Goal: Information Seeking & Learning: Find specific fact

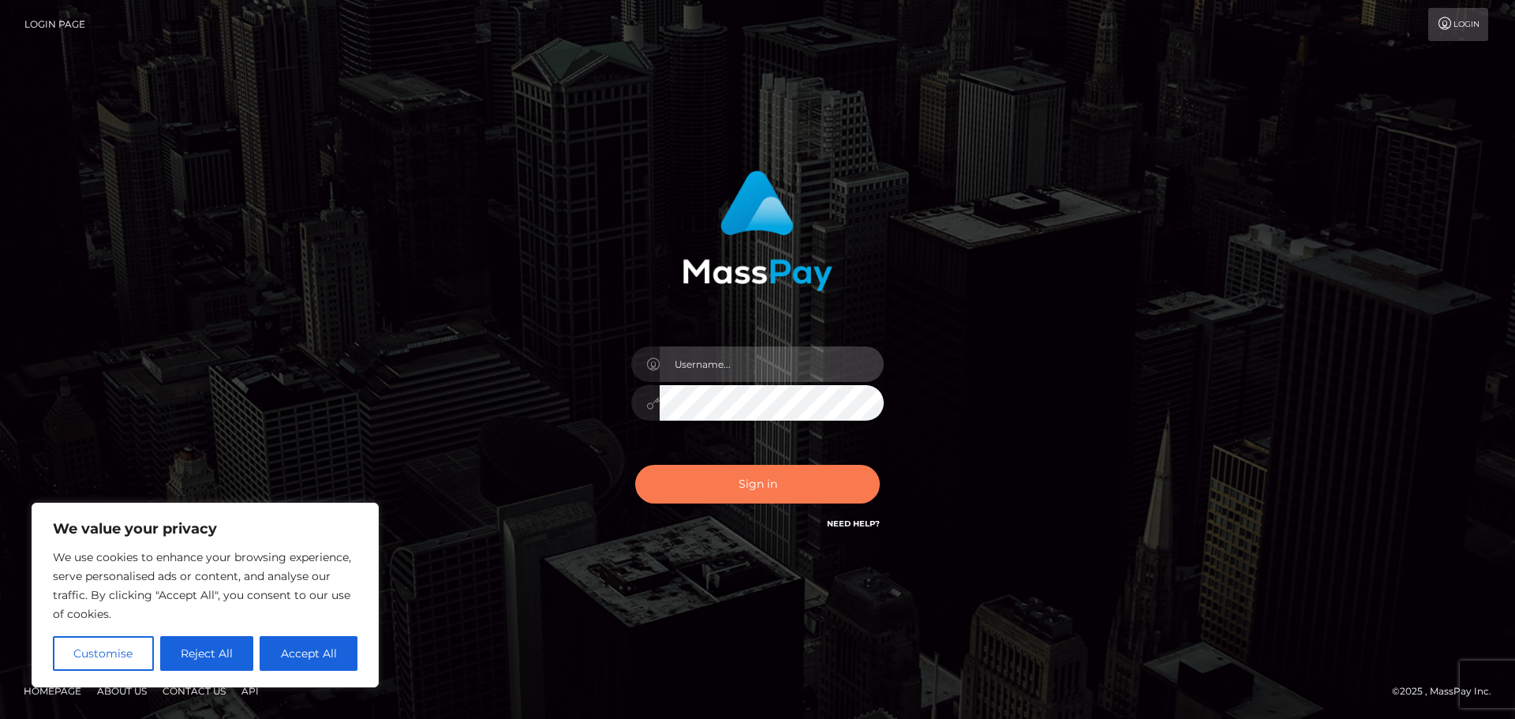
type input "hello.feetfinder"
click at [735, 473] on button "Sign in" at bounding box center [757, 484] width 245 height 39
type input "hello.feetfinder"
click at [792, 466] on button "Sign in" at bounding box center [757, 484] width 245 height 39
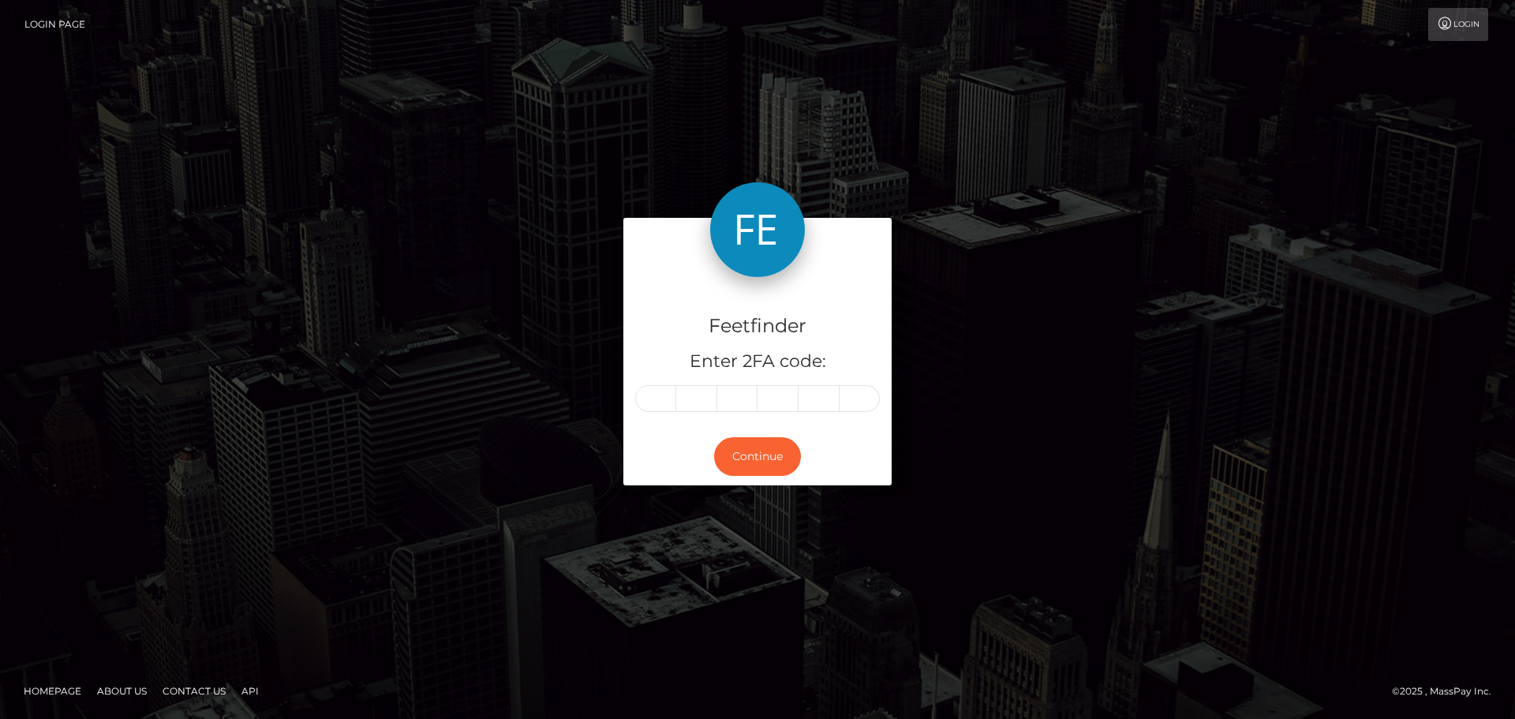
click at [655, 398] on input "text" at bounding box center [655, 398] width 41 height 27
type input "6"
type input "2"
type input "7"
type input "1"
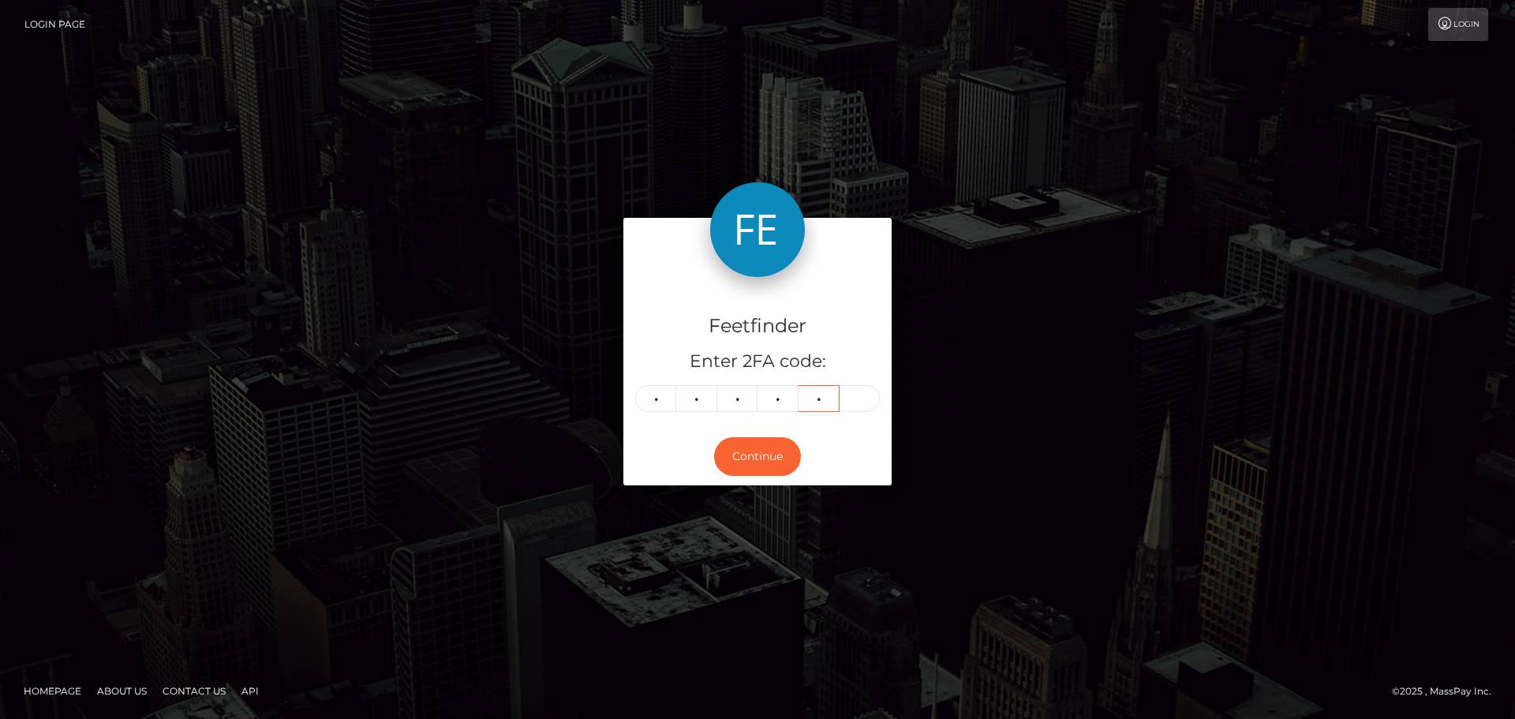
type input "0"
type input "2"
click at [739, 451] on button "Continue" at bounding box center [757, 456] width 87 height 39
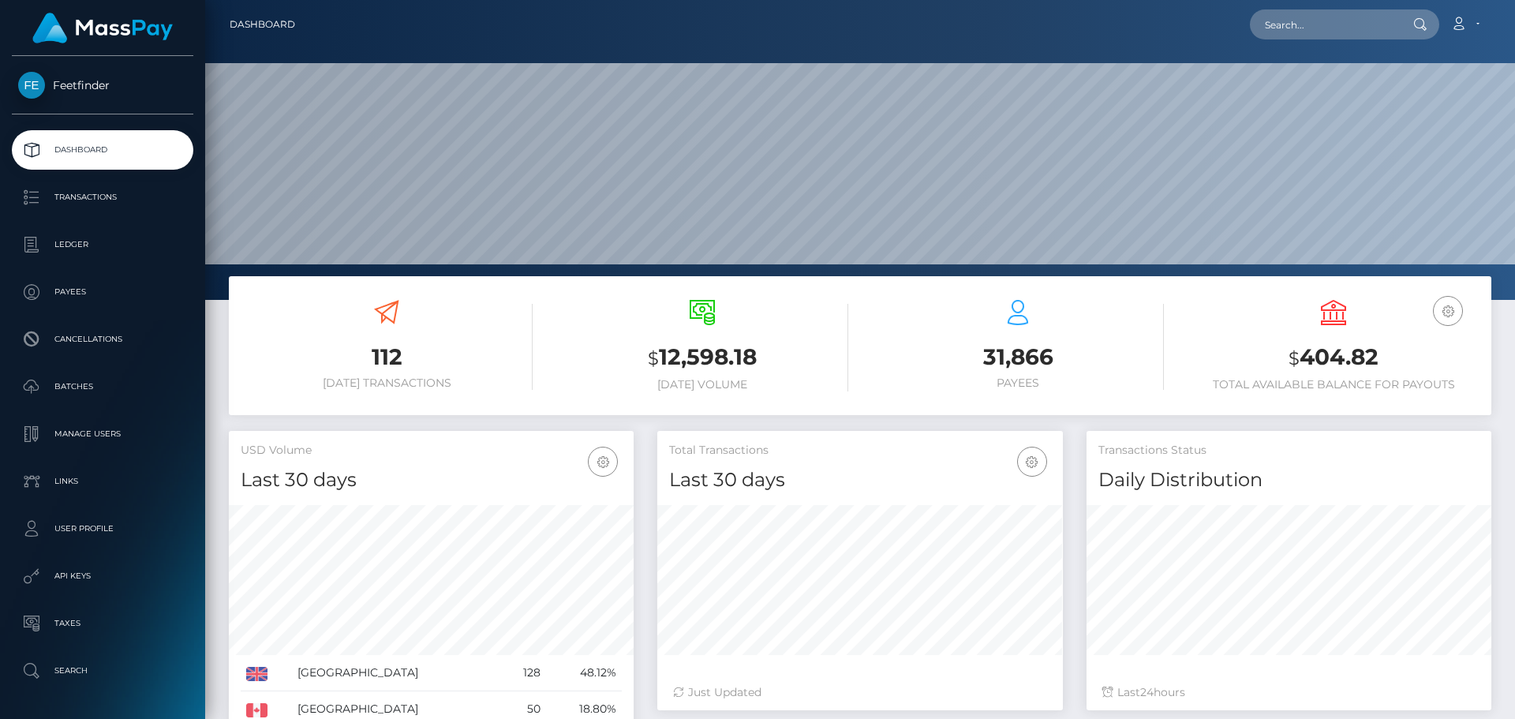
scroll to position [280, 406]
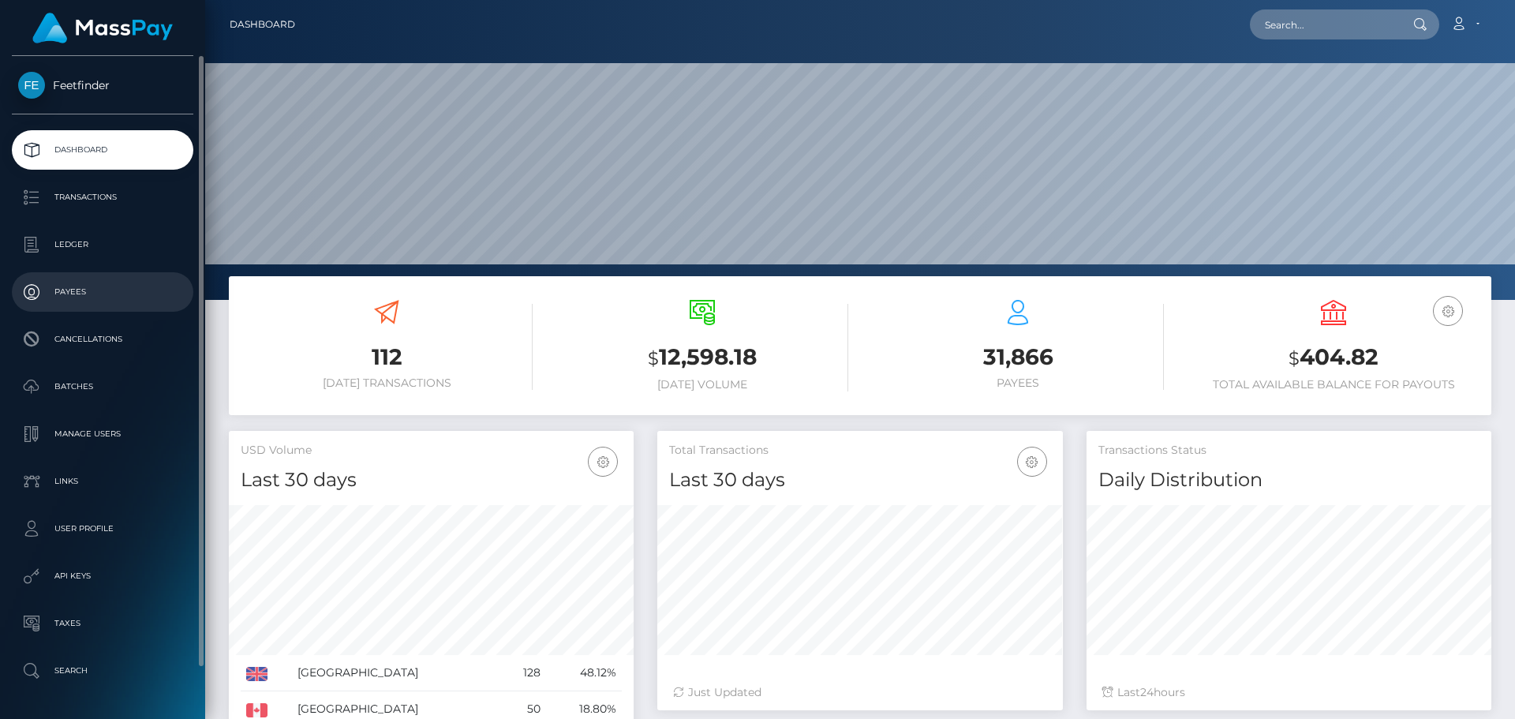
click at [92, 282] on p "Payees" at bounding box center [102, 292] width 169 height 24
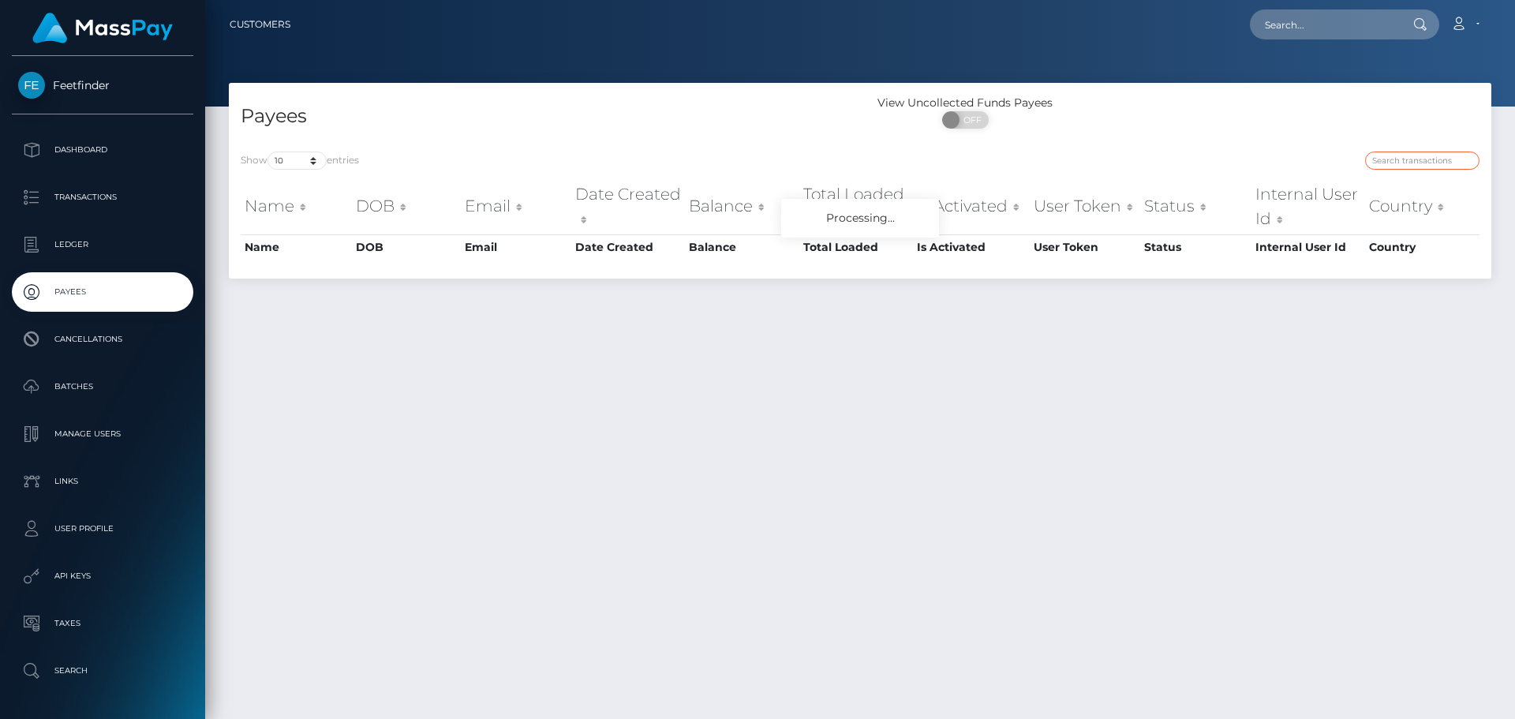
click at [1424, 157] on input "search" at bounding box center [1422, 161] width 114 height 18
paste input "95004277-88e3-11f0-8023-0266f44cc279"
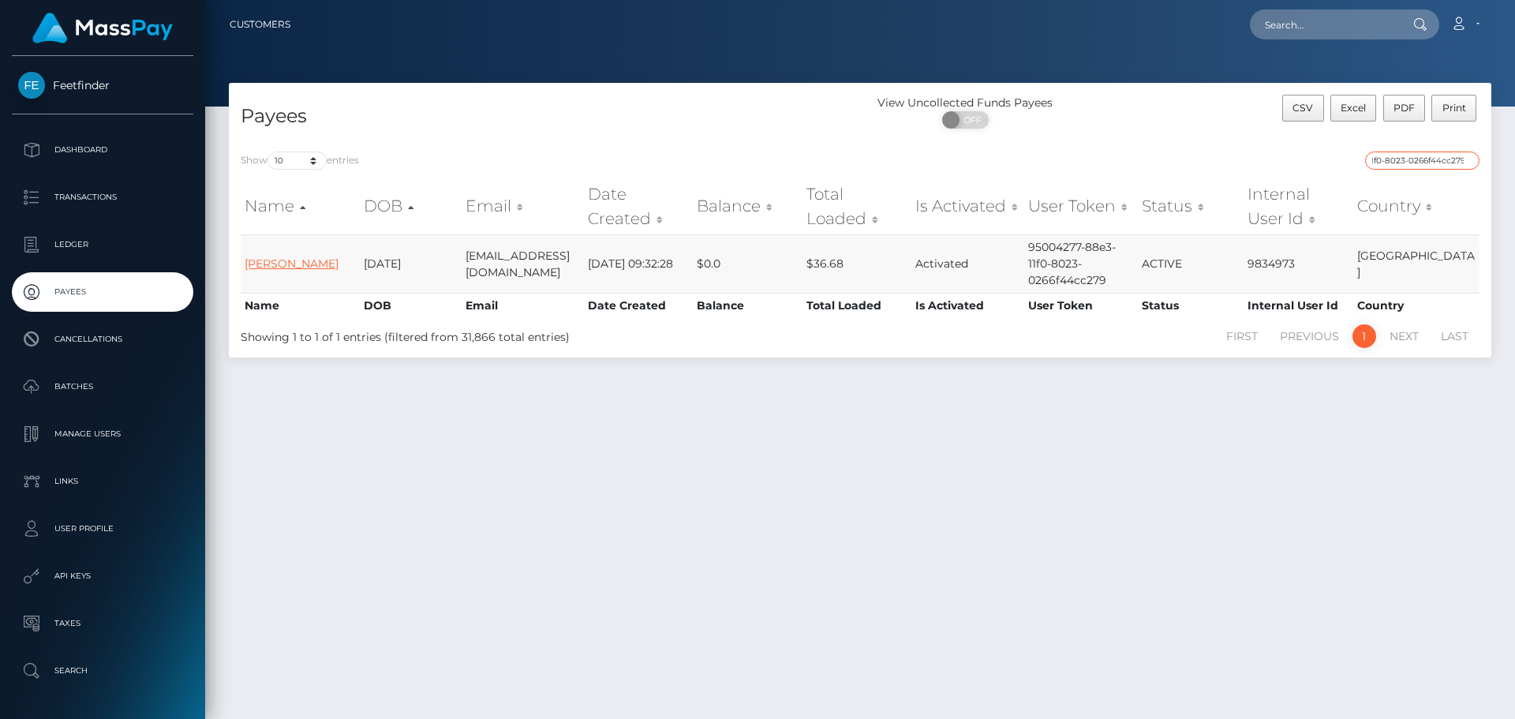
type input "95004277-88e3-11f0-8023-0266f44cc279"
click at [258, 263] on link "Emily Elias" at bounding box center [292, 263] width 94 height 14
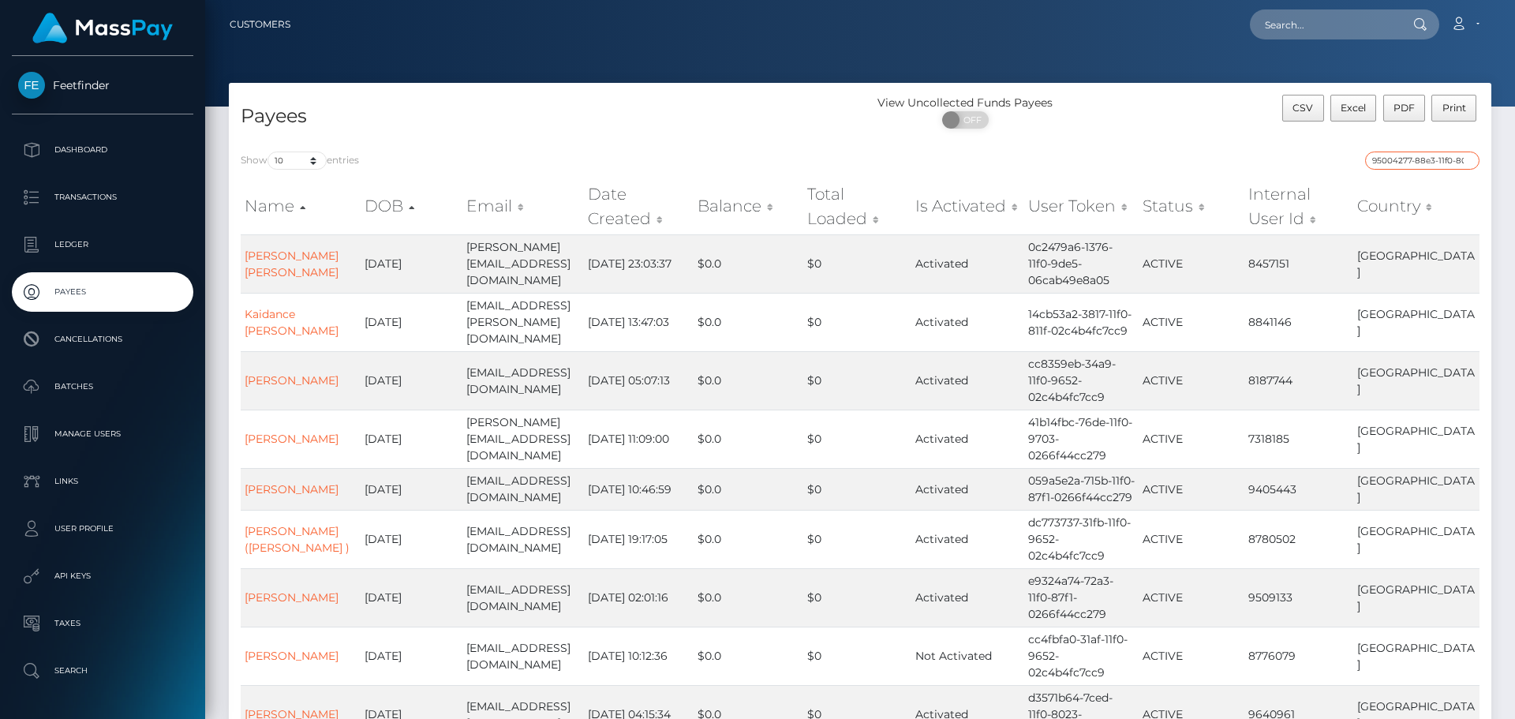
click at [1422, 163] on input "95004277-88e3-11f0-8023-0266f44cc279" at bounding box center [1422, 161] width 114 height 18
click at [1413, 158] on input "95004277-88e3-11f0-8023-0266f44cc279" at bounding box center [1422, 161] width 114 height 18
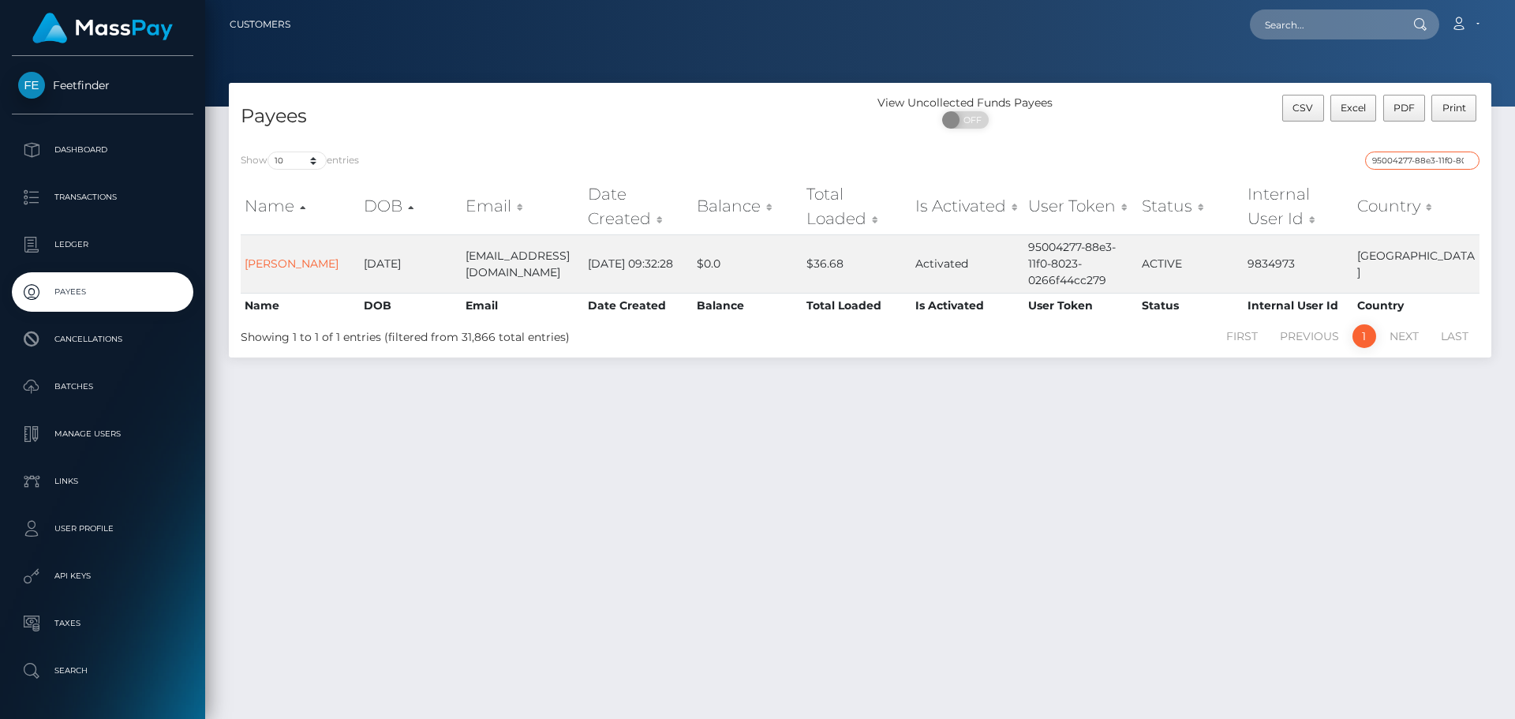
click at [1405, 165] on input "95004277-88e3-11f0-8023-0266f44cc279" at bounding box center [1422, 161] width 114 height 18
click at [284, 264] on link "Emily Elias" at bounding box center [292, 263] width 94 height 14
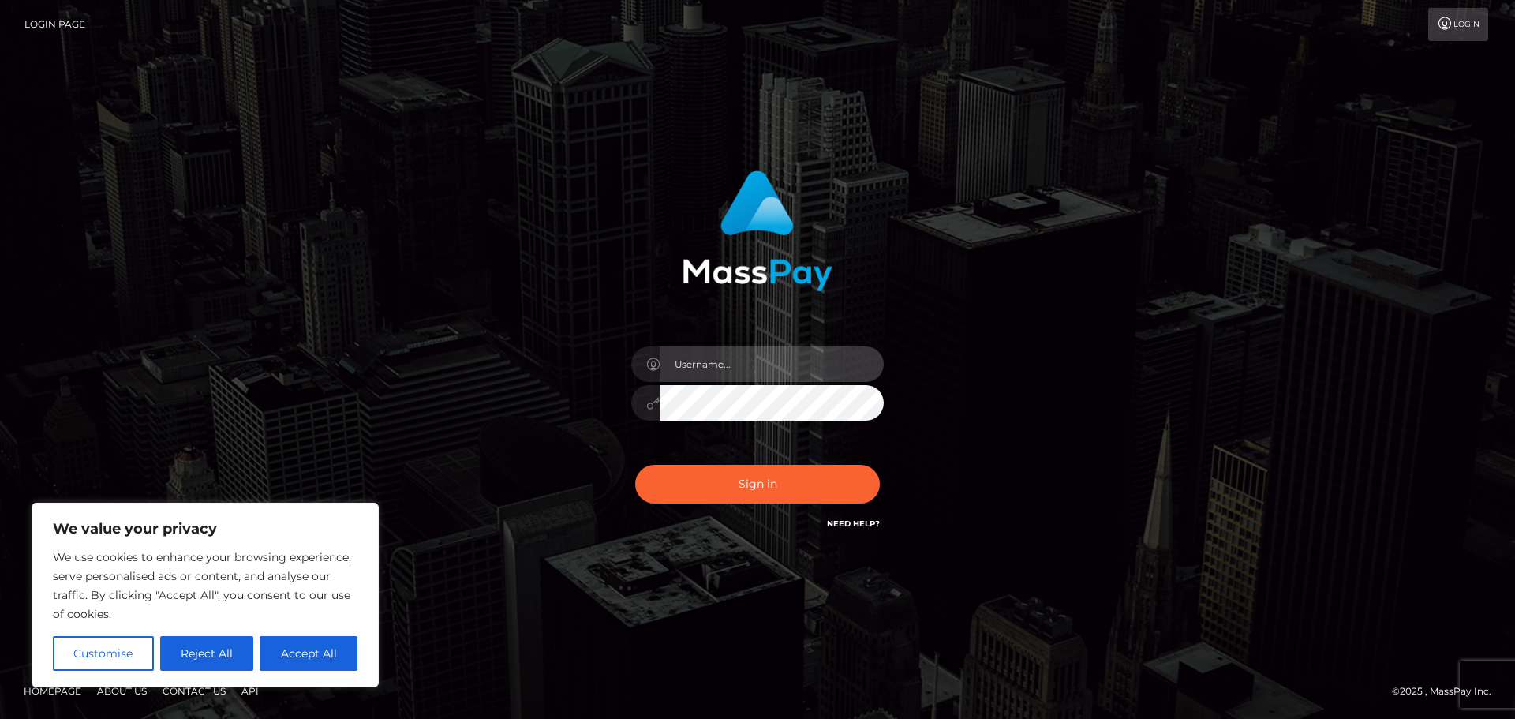
type input "hello.feetfinder"
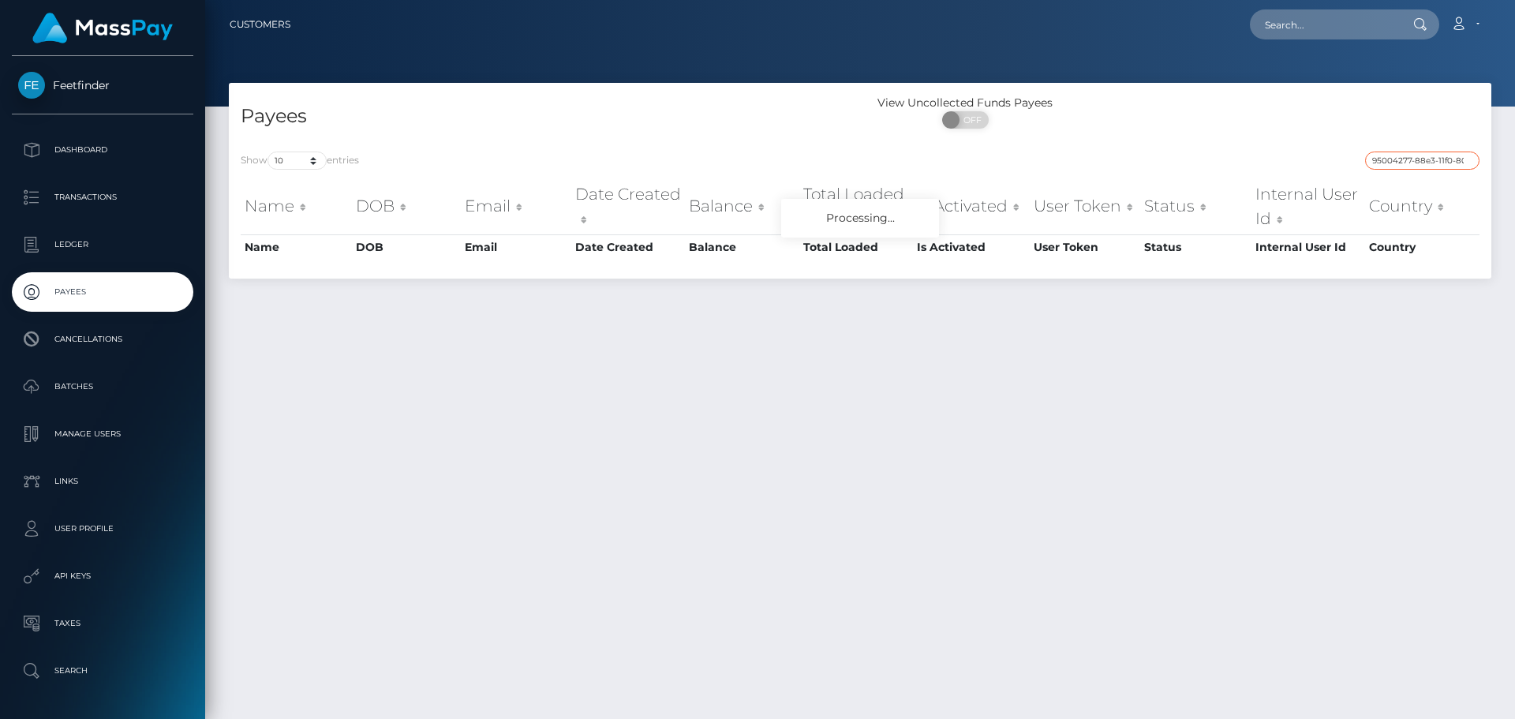
click at [1432, 162] on input "95004277-88e3-11f0-8023-0266f44cc279" at bounding box center [1422, 161] width 114 height 18
